Goal: Task Accomplishment & Management: Complete application form

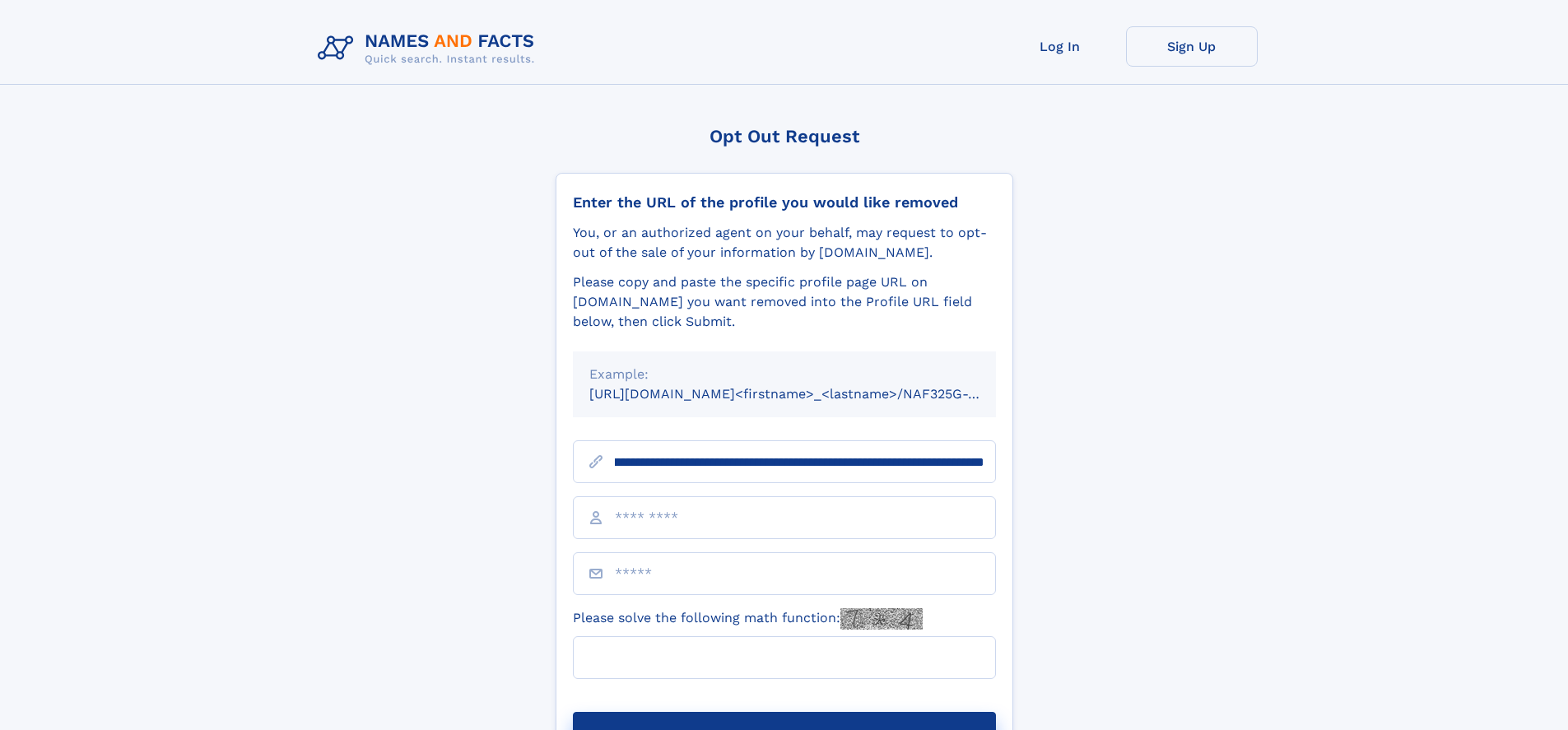
scroll to position [0, 211]
type input "**********"
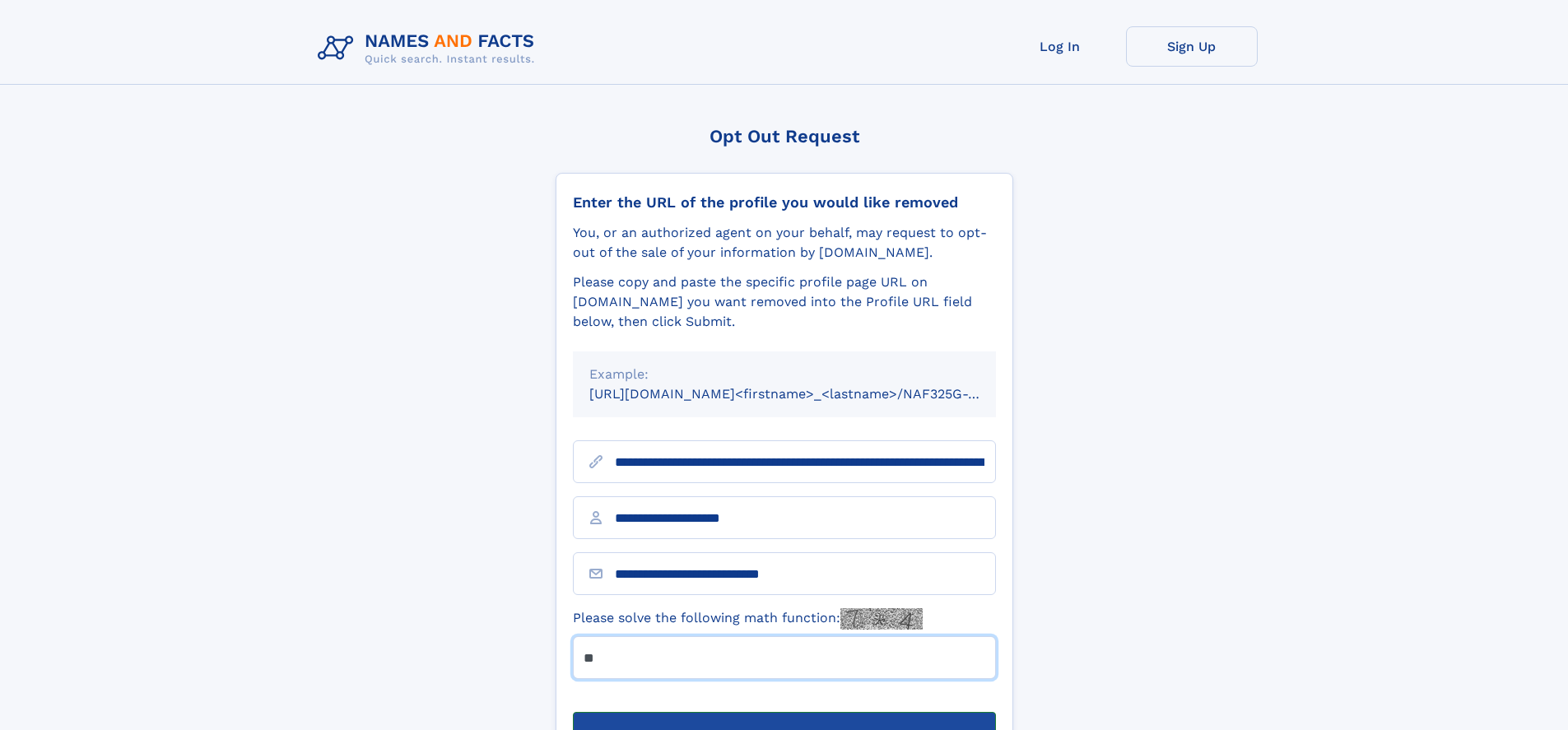
type input "**"
click at [784, 712] on button "Submit Opt Out Request" at bounding box center [784, 739] width 423 height 53
